Goal: Task Accomplishment & Management: Complete application form

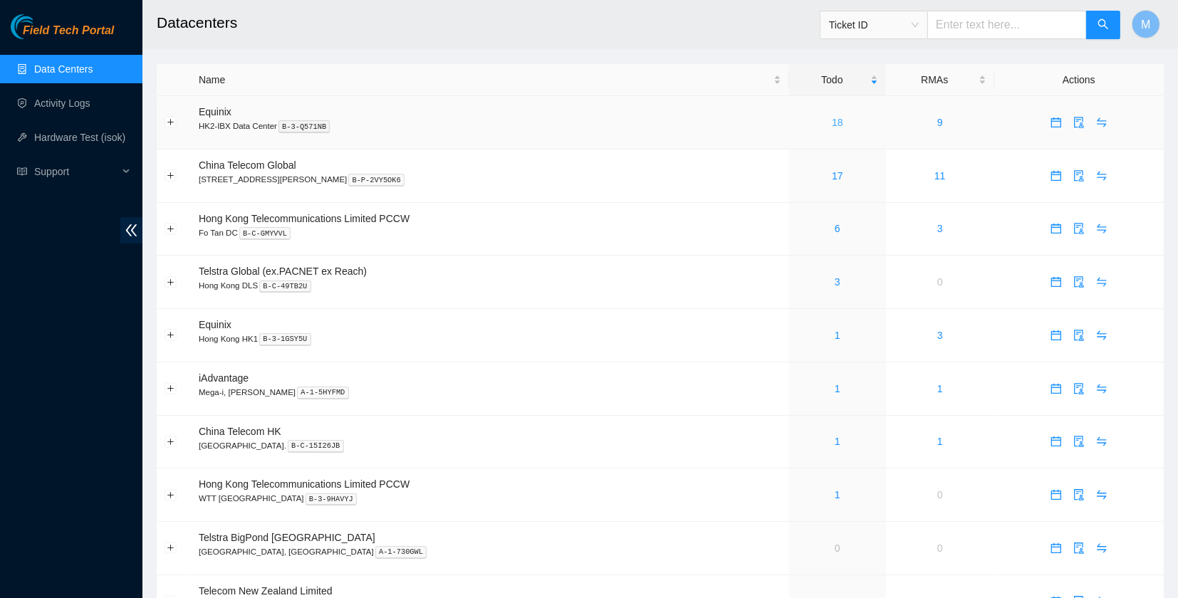
click at [832, 125] on link "18" at bounding box center [837, 122] width 11 height 11
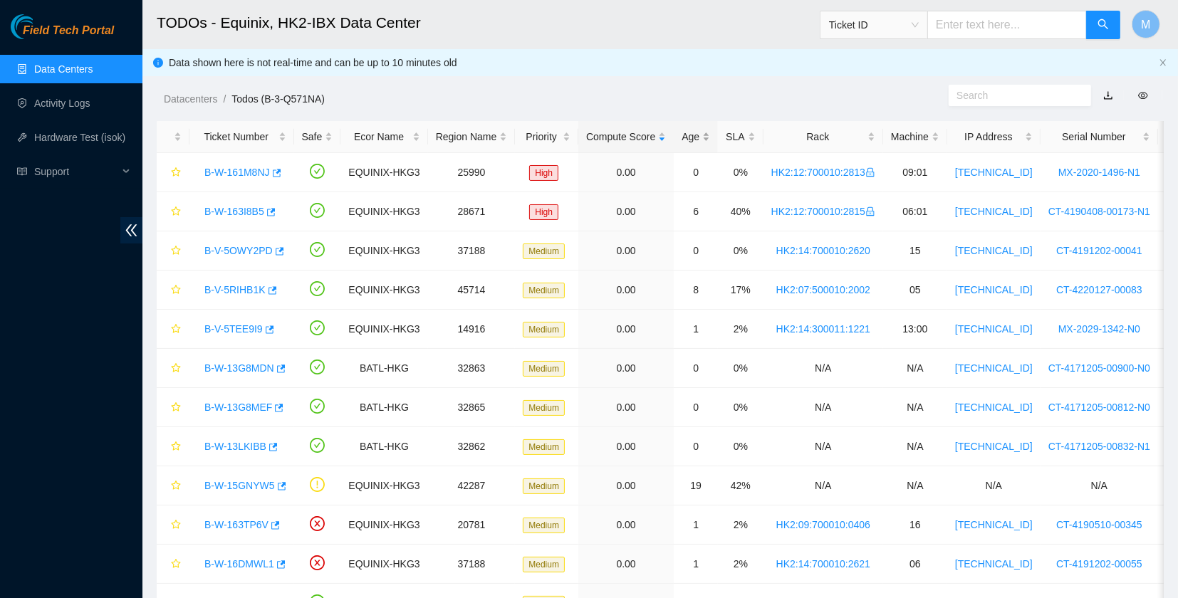
click at [686, 134] on div "Age" at bounding box center [696, 137] width 28 height 16
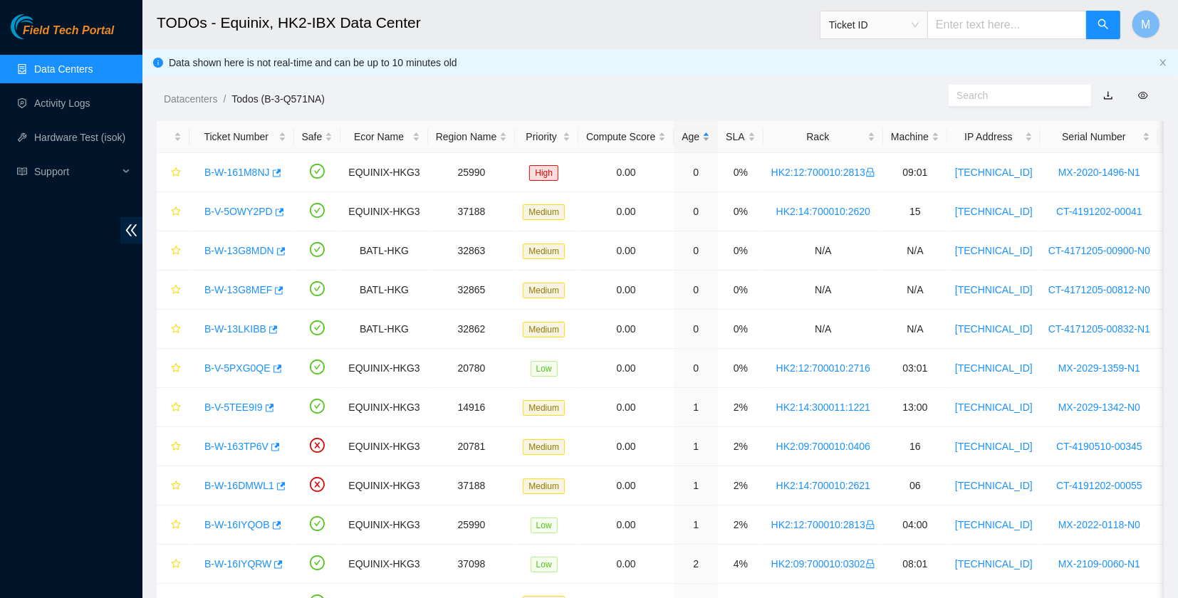
click at [688, 129] on div "Age" at bounding box center [696, 137] width 28 height 16
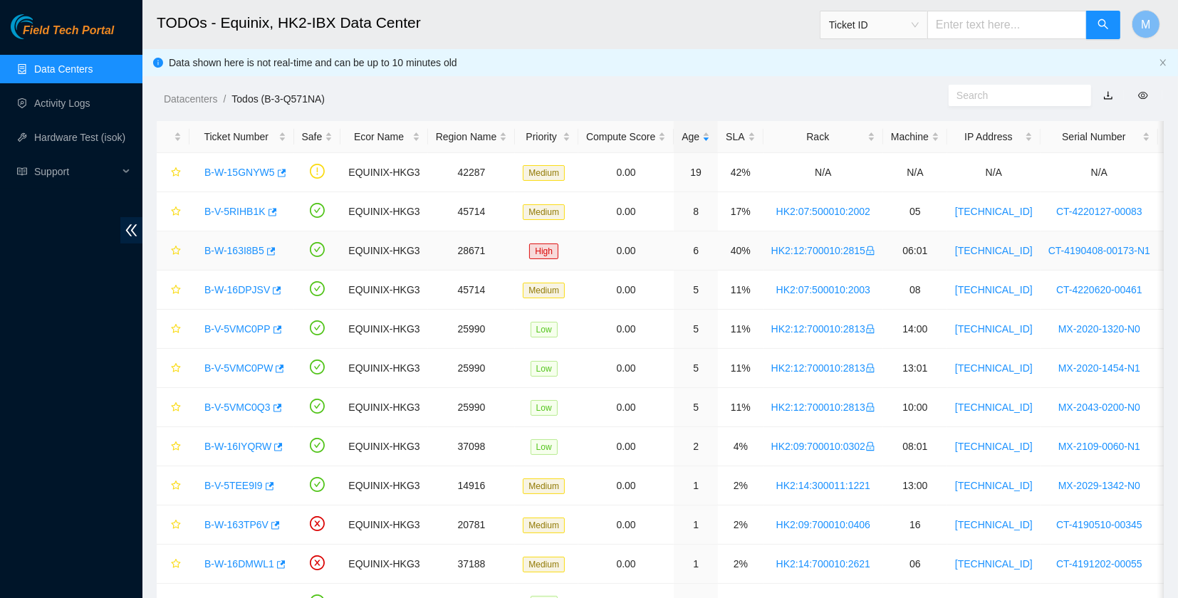
click at [235, 251] on link "B-W-163I8B5" at bounding box center [234, 250] width 60 height 11
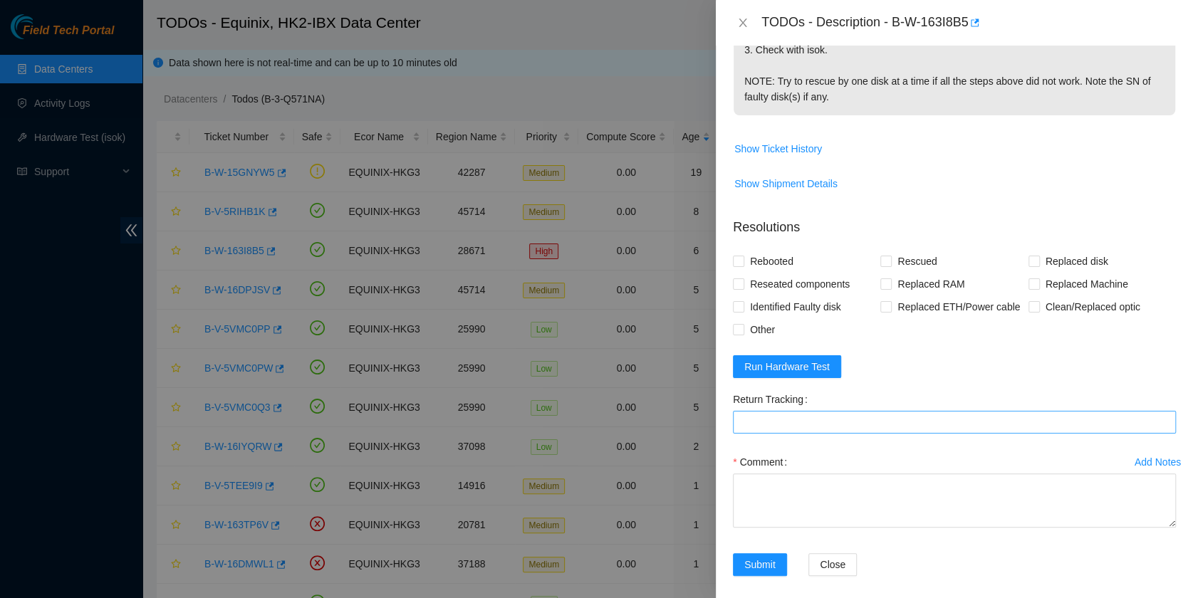
scroll to position [368, 0]
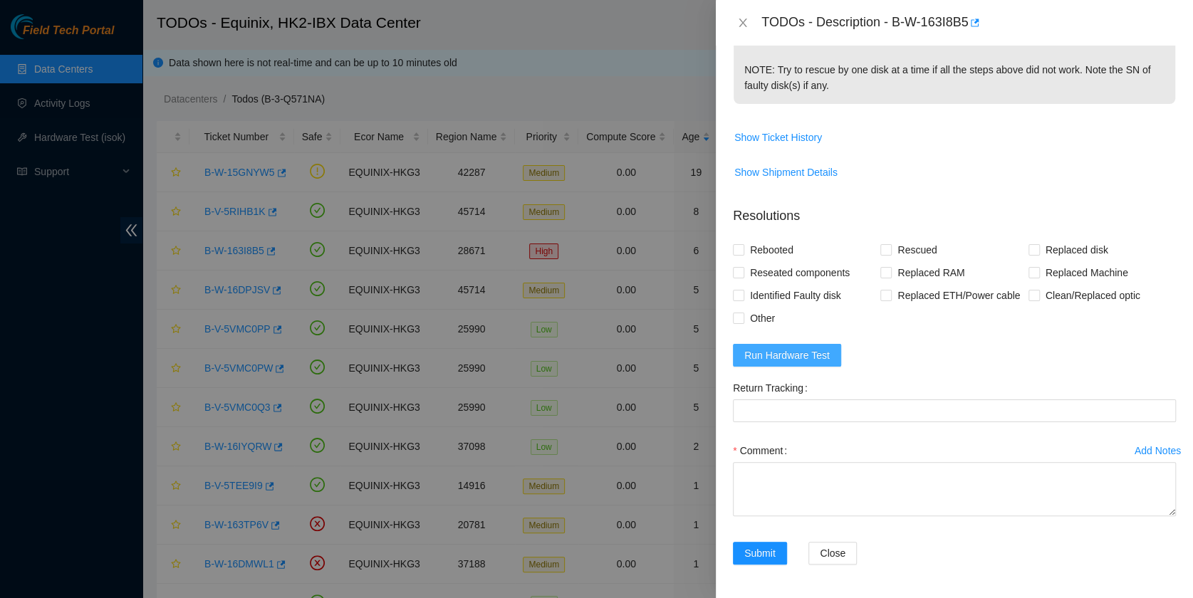
click at [786, 350] on span "Run Hardware Test" at bounding box center [786, 356] width 85 height 16
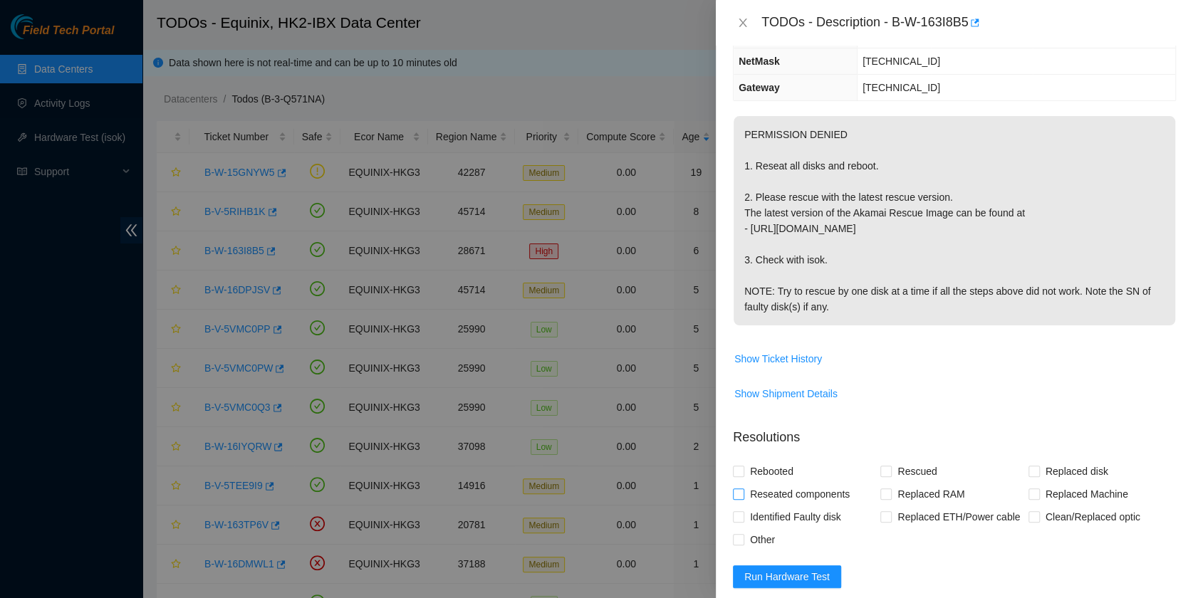
scroll to position [147, 0]
click at [755, 489] on span "Reseated components" at bounding box center [799, 493] width 111 height 23
click at [743, 489] on input "Reseated components" at bounding box center [738, 493] width 10 height 10
checkbox input "true"
click at [759, 462] on span "Rebooted" at bounding box center [771, 470] width 55 height 23
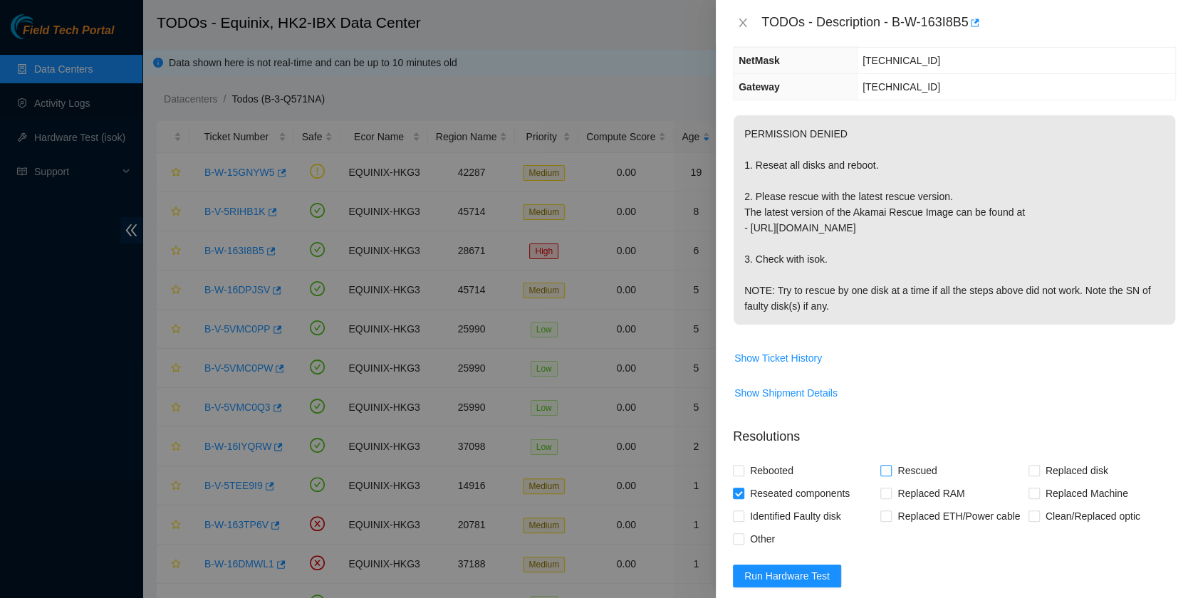
drag, startPoint x: 759, startPoint y: 462, endPoint x: 897, endPoint y: 476, distance: 138.8
click at [897, 476] on span "Rescued" at bounding box center [917, 470] width 51 height 23
click at [890, 475] on input "Rescued" at bounding box center [885, 470] width 10 height 10
checkbox input "true"
click at [731, 472] on div "Problem Type Hardware Rack Number HK2:12:700010:2815 Machine Number 06:01 Seria…" at bounding box center [954, 322] width 477 height 553
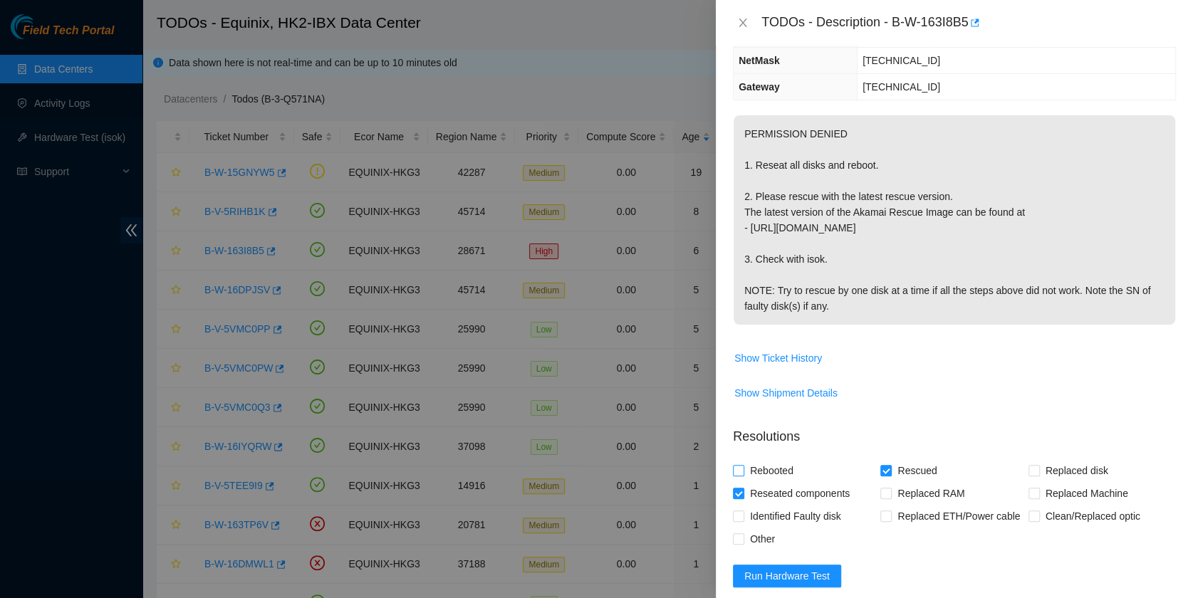
click at [771, 461] on span "Rebooted" at bounding box center [771, 470] width 55 height 23
click at [743, 465] on input "Rebooted" at bounding box center [738, 470] width 10 height 10
checkbox input "true"
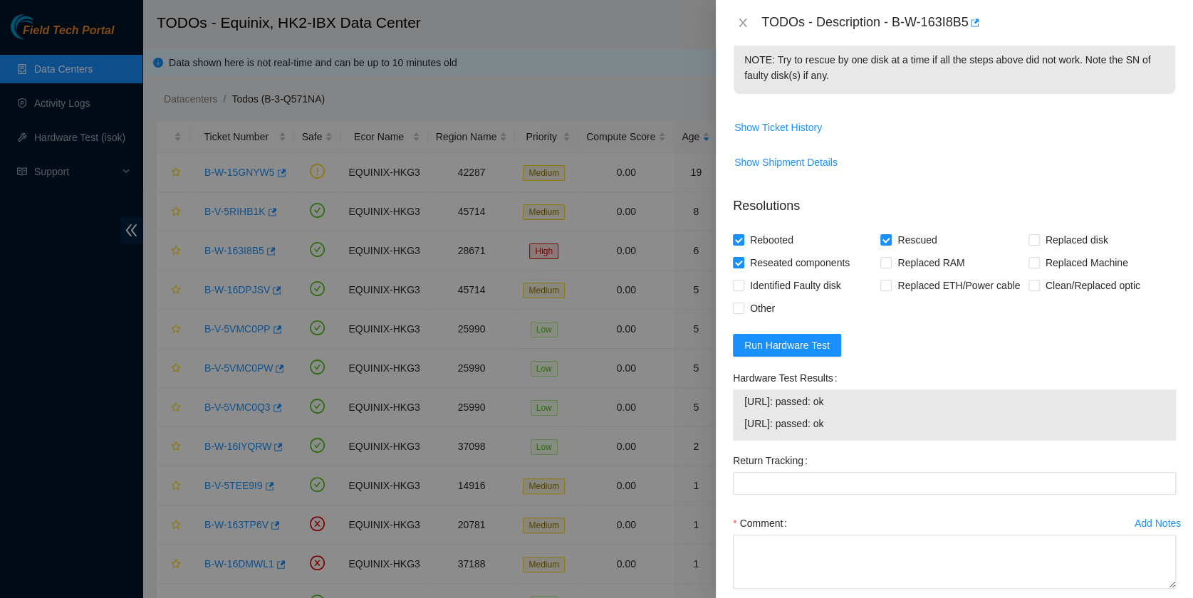
scroll to position [450, 0]
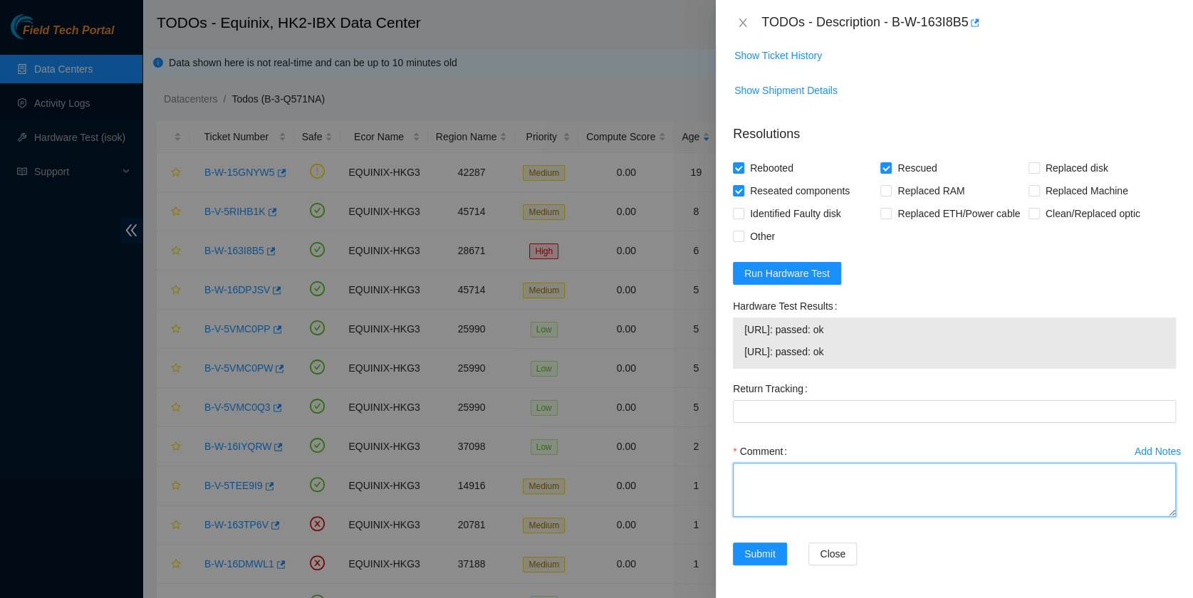
click at [801, 469] on textarea "Comment" at bounding box center [954, 490] width 443 height 54
type textarea "pass ok"
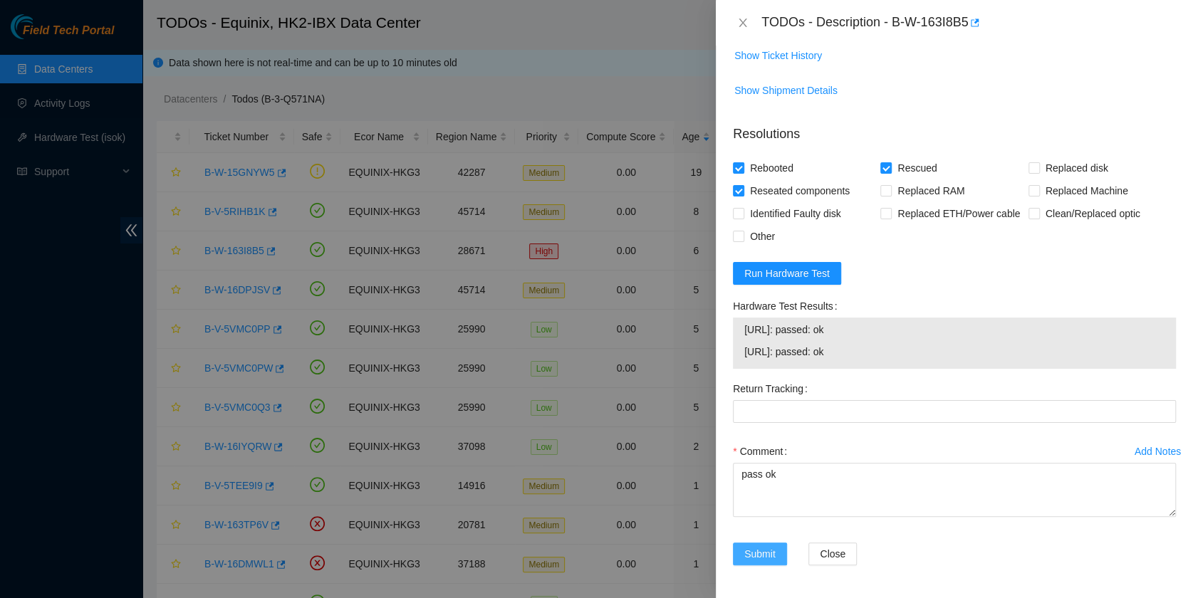
click at [783, 546] on button "Submit" at bounding box center [760, 554] width 54 height 23
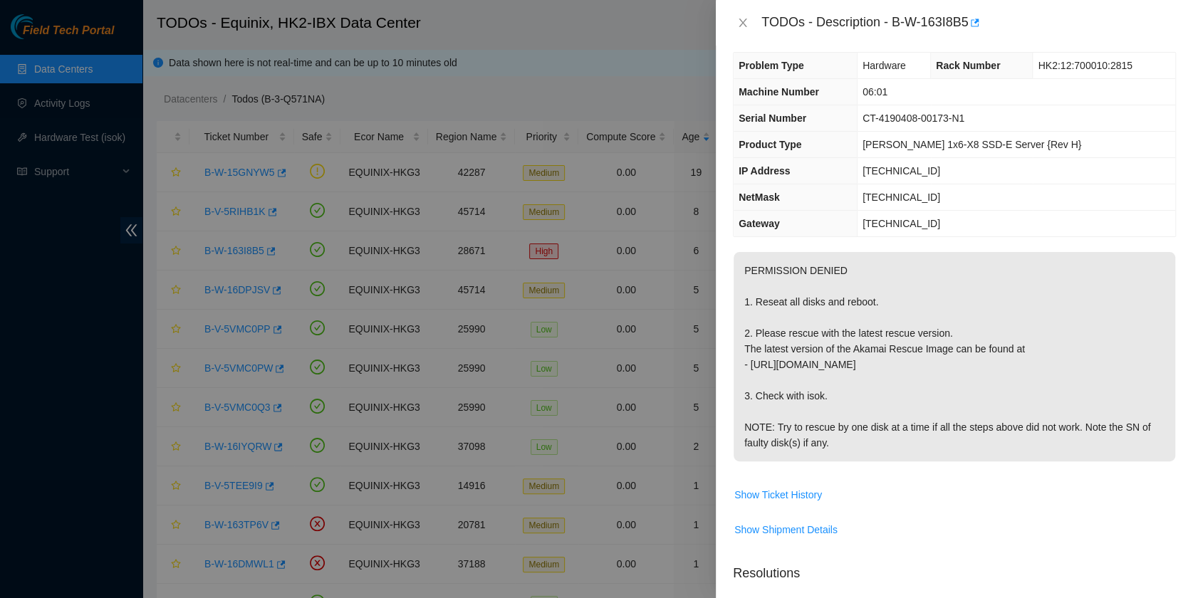
scroll to position [0, 0]
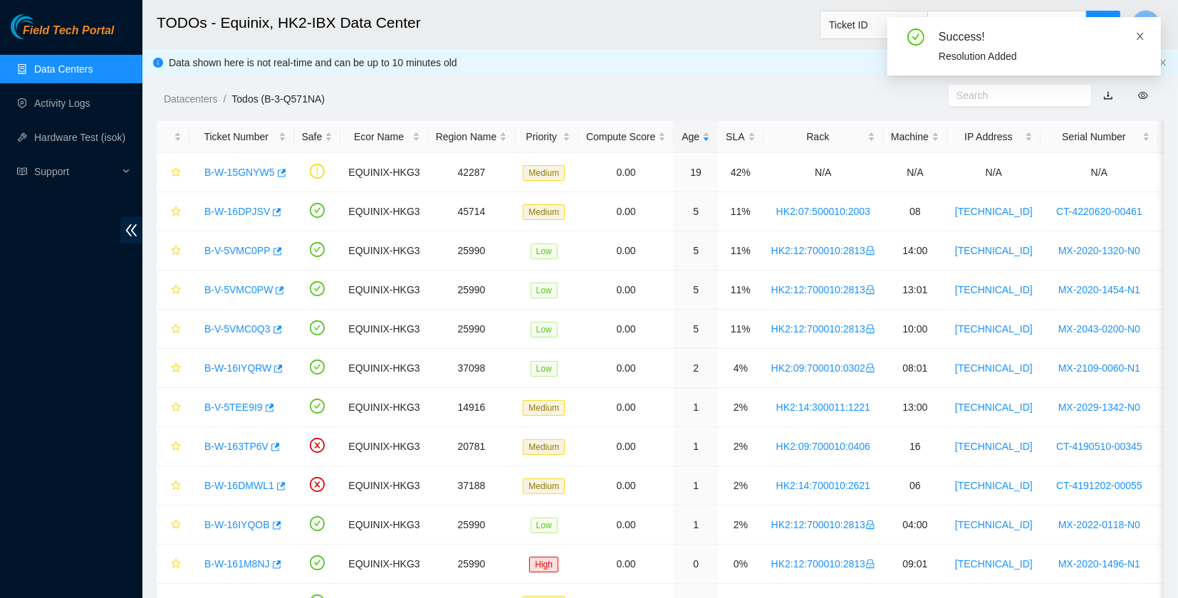
click at [1139, 37] on icon "close" at bounding box center [1140, 36] width 10 height 10
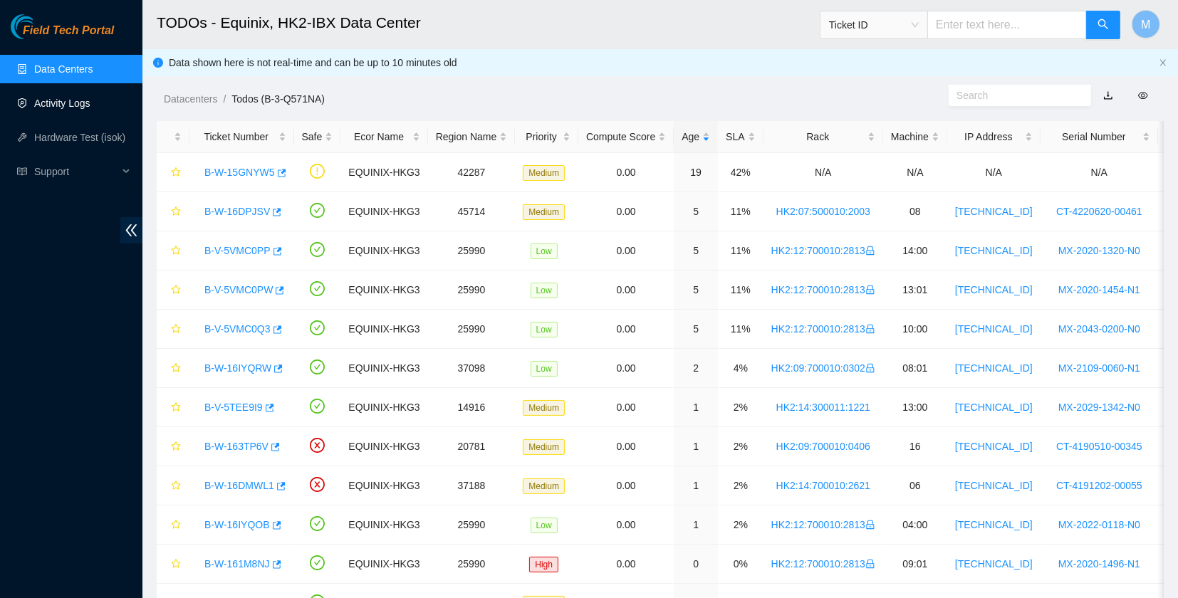
click at [81, 106] on link "Activity Logs" at bounding box center [62, 103] width 56 height 11
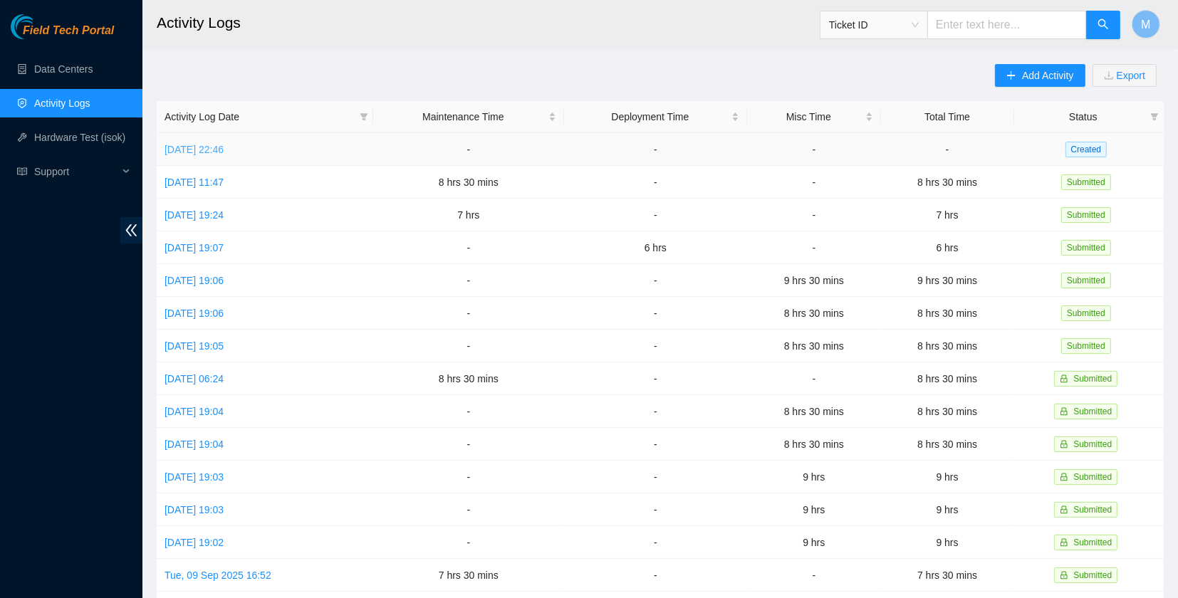
click at [224, 146] on link "[DATE] 22:46" at bounding box center [194, 149] width 59 height 11
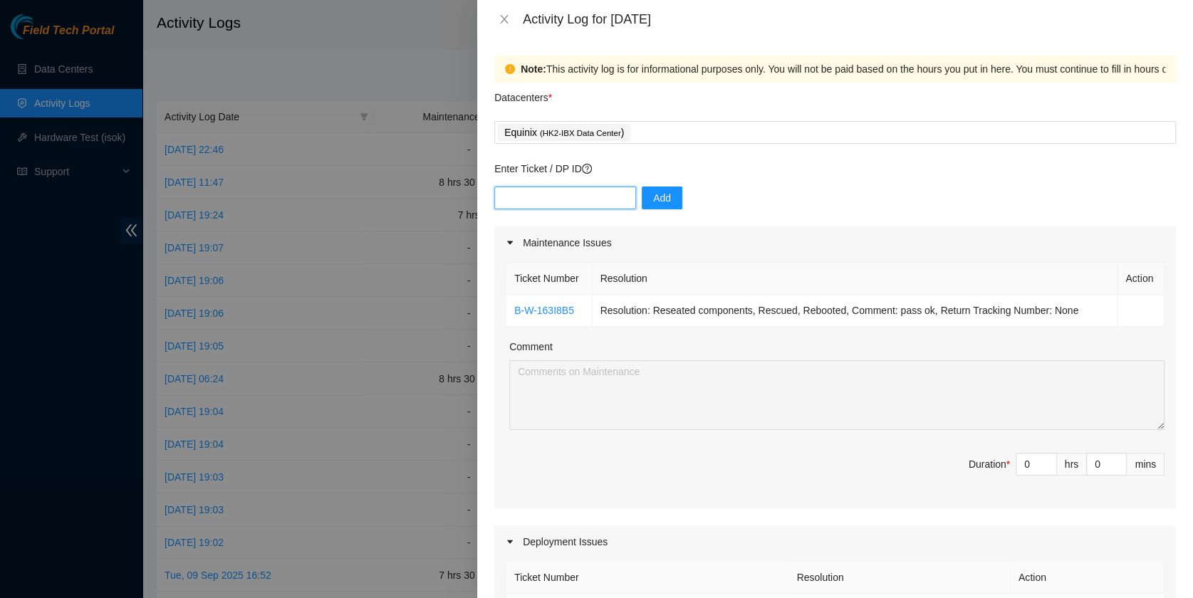
drag, startPoint x: 559, startPoint y: 187, endPoint x: 563, endPoint y: 197, distance: 10.2
click at [561, 187] on input "text" at bounding box center [565, 198] width 142 height 23
paste input "B-V-5RIHB1K"
type input "B-V-5RIHB1K"
click at [667, 202] on button "Add" at bounding box center [662, 198] width 41 height 23
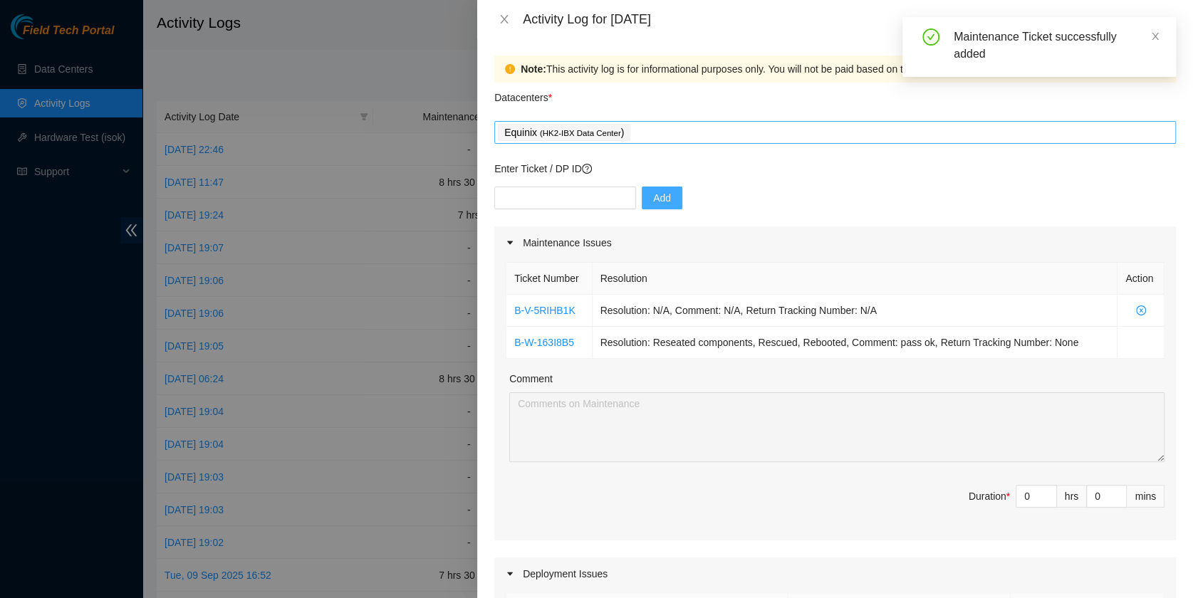
click at [684, 128] on div "Equinix ( HK2-IBX Data Center )" at bounding box center [835, 133] width 674 height 20
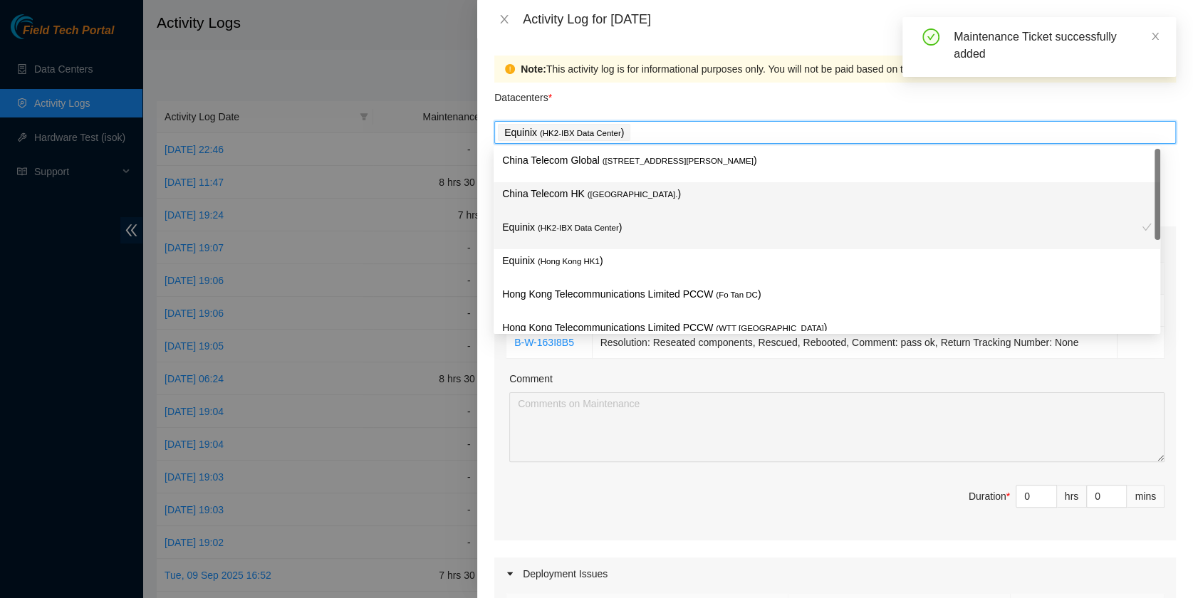
click at [686, 203] on div "China Telecom HK ( [GEOGRAPHIC_DATA] )" at bounding box center [827, 199] width 650 height 26
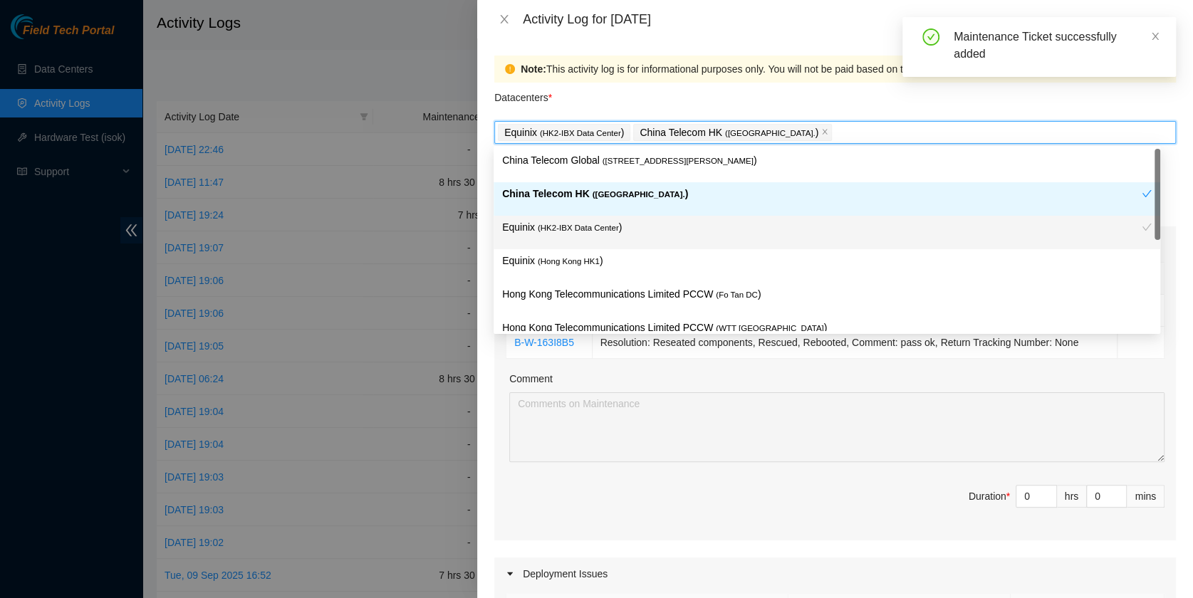
click at [697, 173] on div "China Telecom Global ( [STREET_ADDRESS][PERSON_NAME] )" at bounding box center [827, 165] width 650 height 26
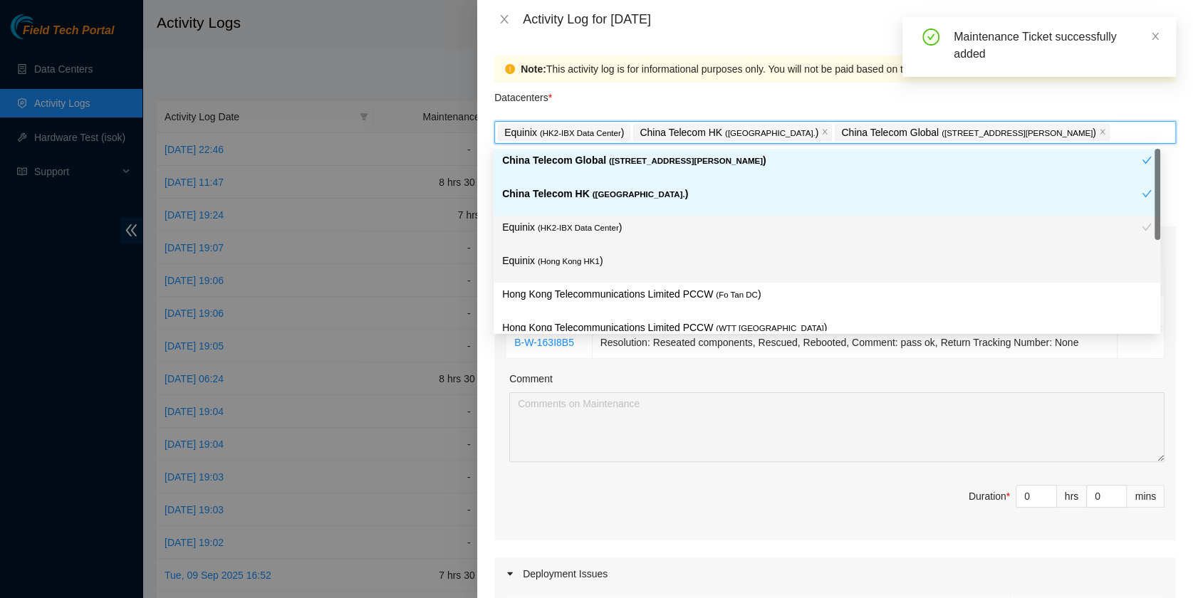
click at [696, 283] on div "Hong Kong Telecommunications Limited PCCW ( Fo Tan DC )" at bounding box center [827, 299] width 667 height 33
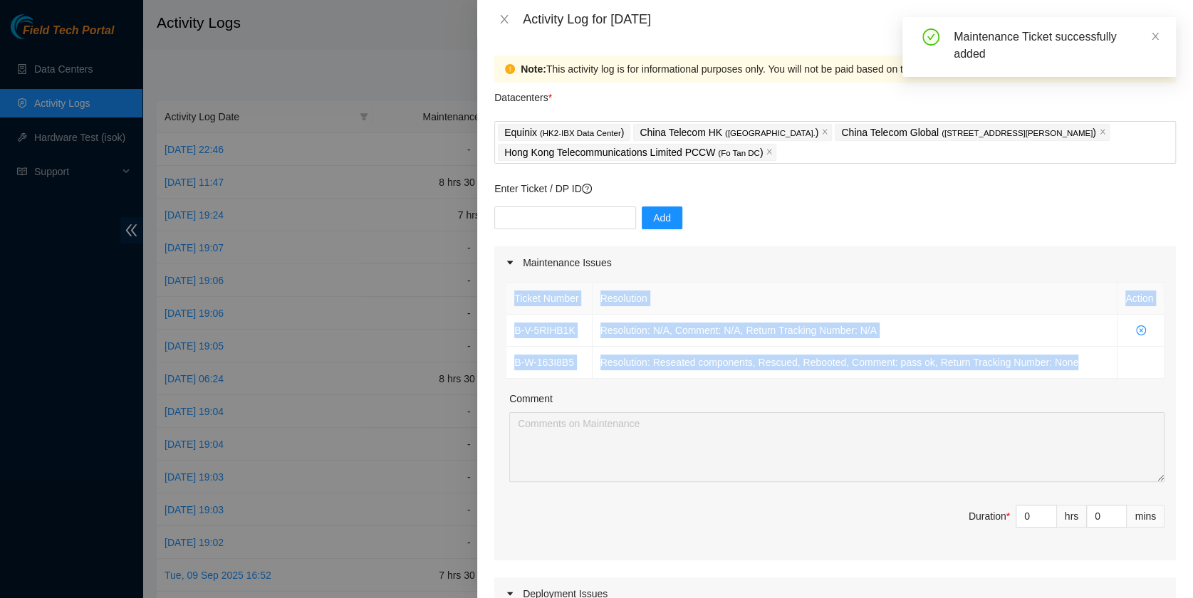
drag, startPoint x: 1085, startPoint y: 360, endPoint x: 503, endPoint y: 306, distance: 584.5
click at [503, 306] on div "Ticket Number Resolution Action B-V-5RIHB1K Resolution: N/A, Comment: N/A, Retu…" at bounding box center [835, 419] width 682 height 281
copy table "Ticket Number Resolution Action B-V-5RIHB1K Resolution: N/A, Comment: N/A, Retu…"
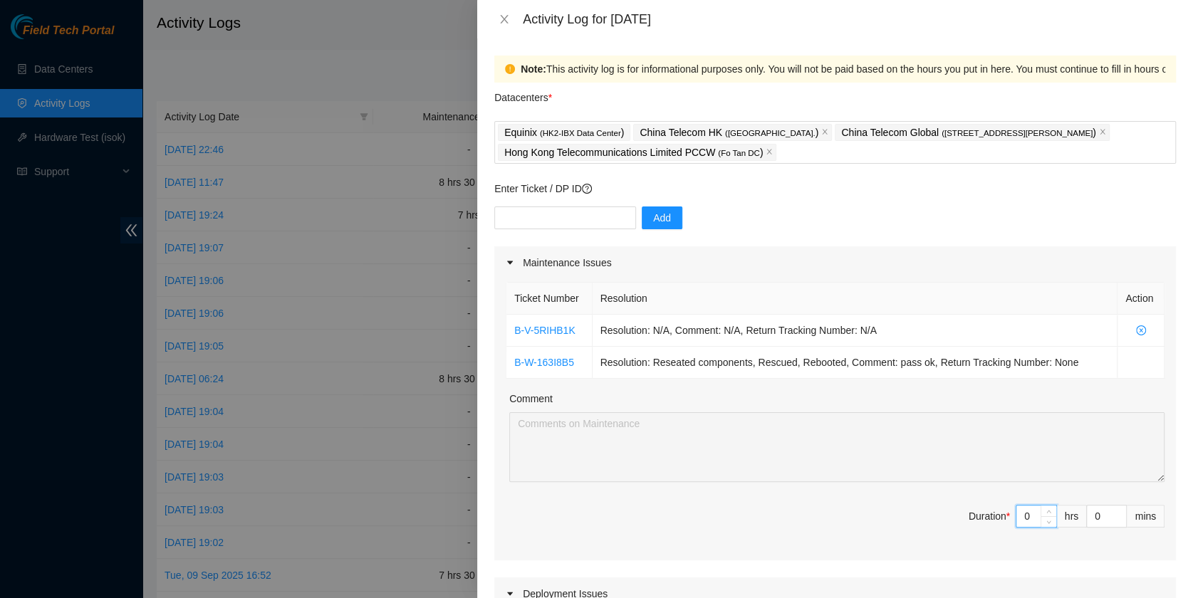
drag, startPoint x: 1018, startPoint y: 518, endPoint x: 944, endPoint y: 516, distance: 73.4
click at [944, 516] on span "Duration * 0 hrs 0 mins" at bounding box center [835, 525] width 659 height 40
type input "7"
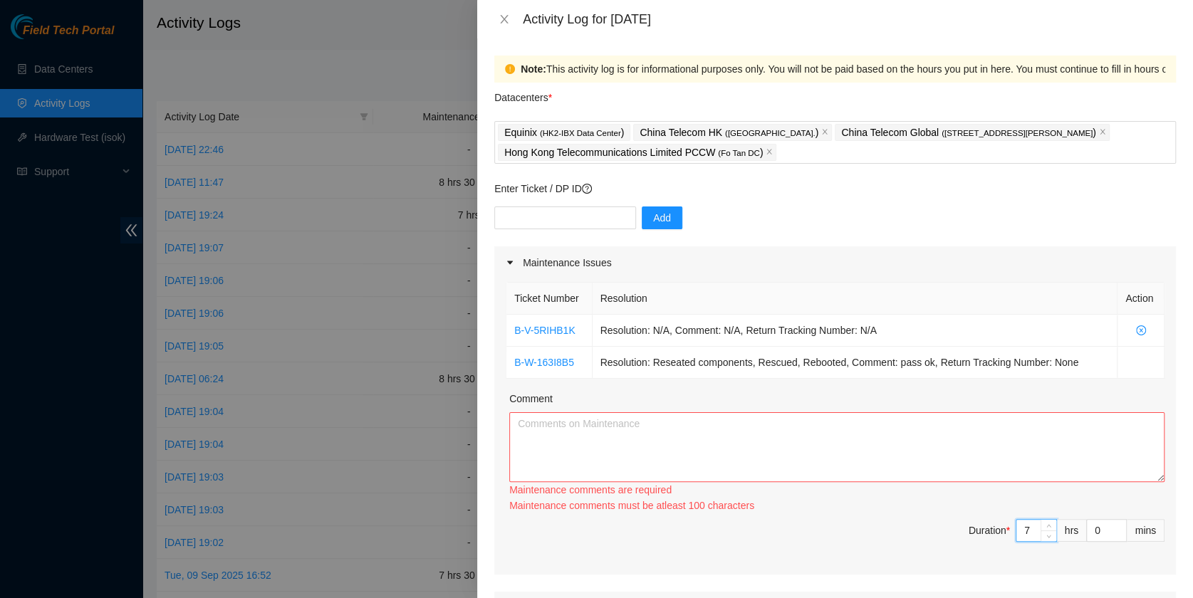
type input "7"
click at [822, 442] on textarea "Comment" at bounding box center [836, 447] width 655 height 70
paste textarea "Ticket Number Resolution Action B-V-5RIHB1K Resolution: N/A, Comment: N/A, Retu…"
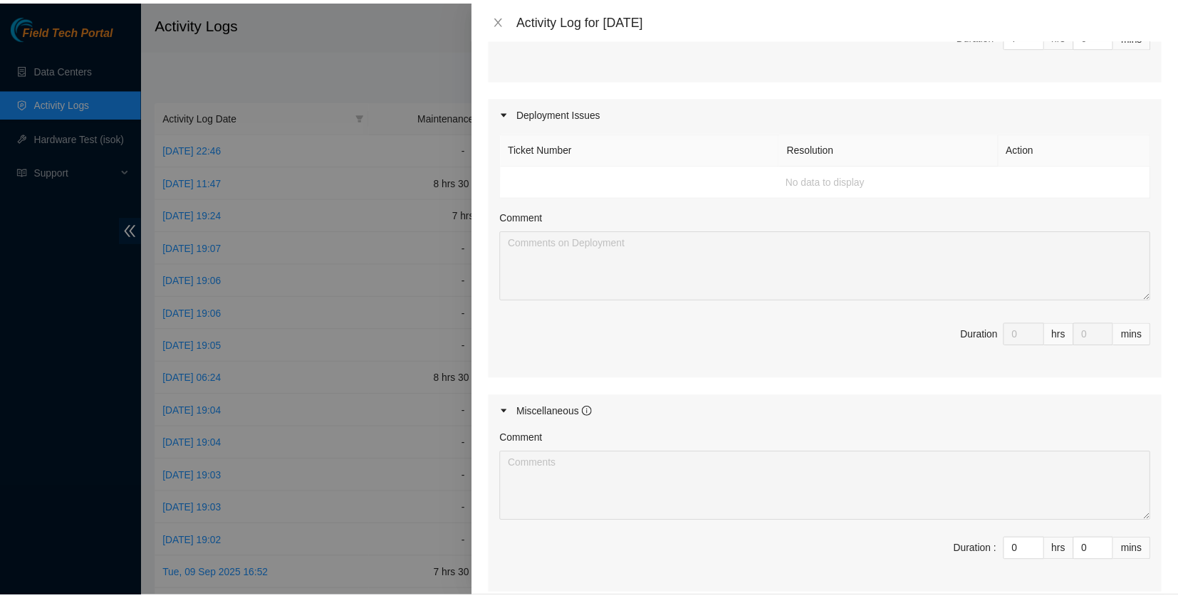
scroll to position [632, 0]
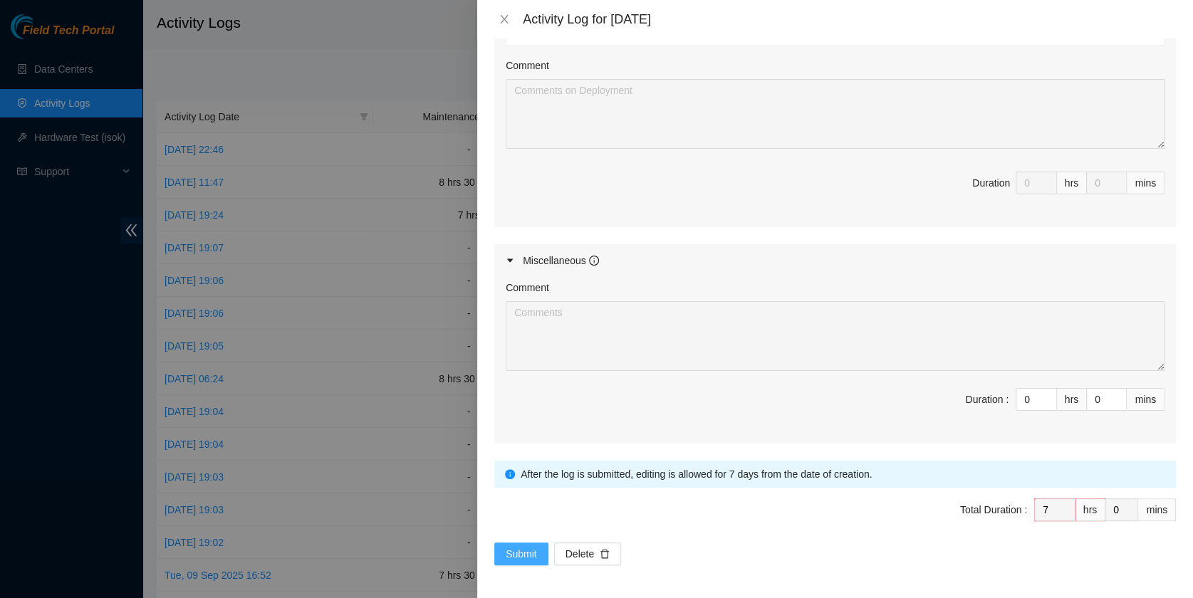
type textarea "Ticket Number Resolution Action B-V-5RIHB1K Resolution: N/A, Comment: N/A, Retu…"
click at [509, 551] on span "Submit" at bounding box center [521, 554] width 31 height 16
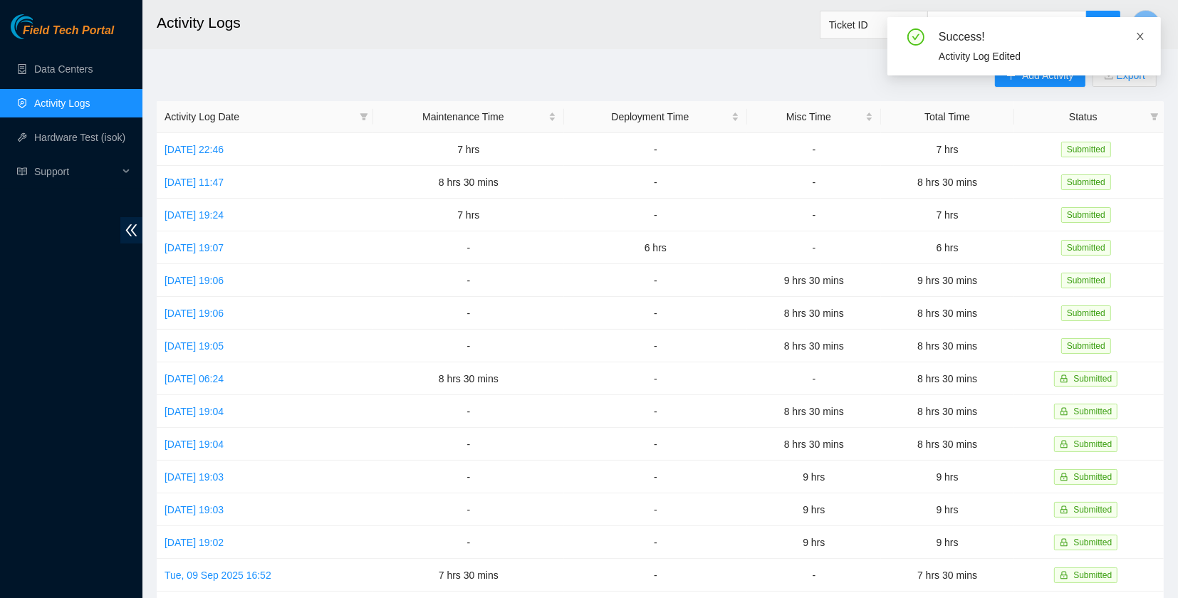
click at [1145, 36] on icon "close" at bounding box center [1140, 36] width 10 height 10
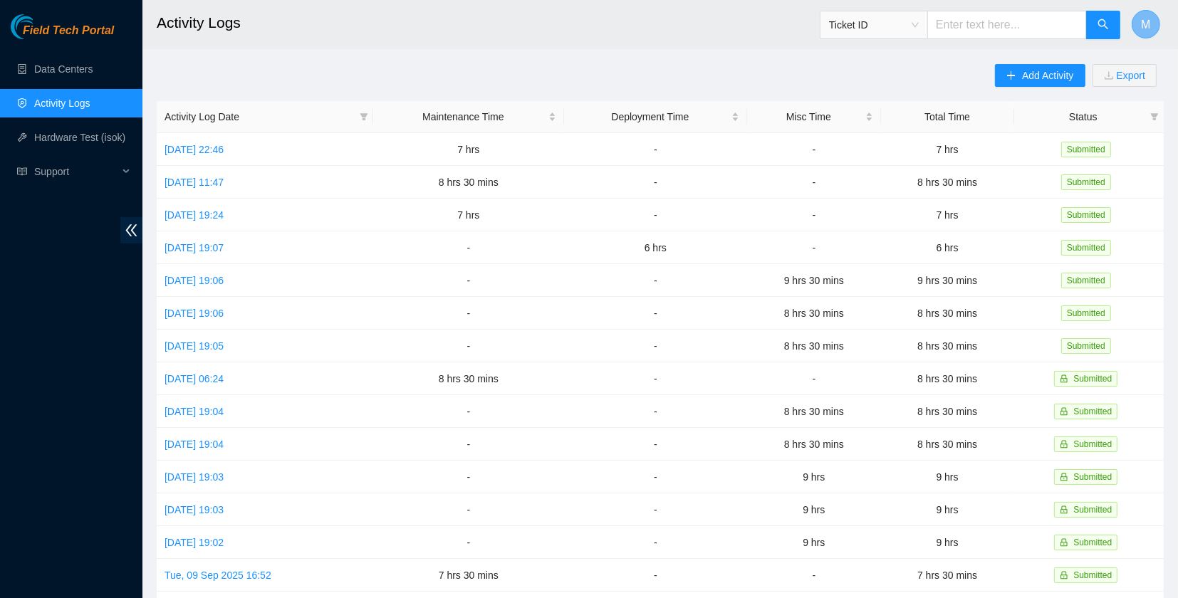
click at [1149, 24] on span "M" at bounding box center [1145, 25] width 9 height 18
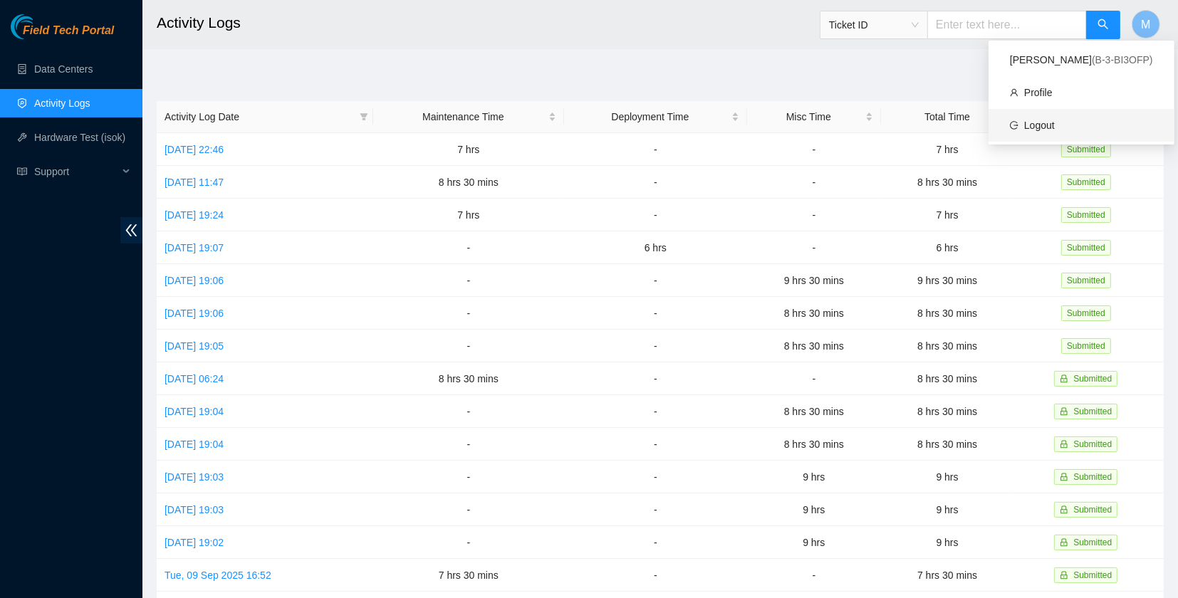
click at [1055, 124] on link "Logout" at bounding box center [1039, 125] width 31 height 11
